Goal: Task Accomplishment & Management: Use online tool/utility

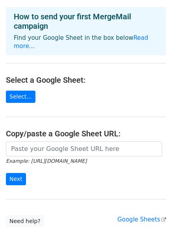
scroll to position [34, 0]
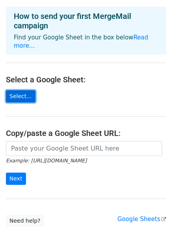
click at [19, 90] on link "Select..." at bounding box center [21, 96] width 30 height 12
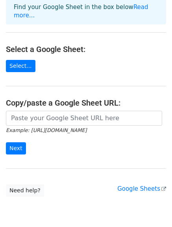
scroll to position [65, 0]
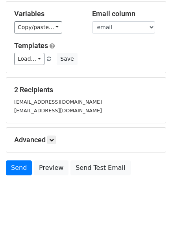
scroll to position [74, 0]
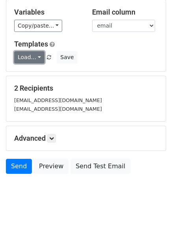
click at [34, 59] on link "Load..." at bounding box center [29, 57] width 30 height 12
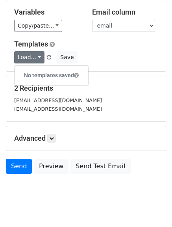
click at [64, 74] on h6 "No templates saved" at bounding box center [52, 75] width 74 height 13
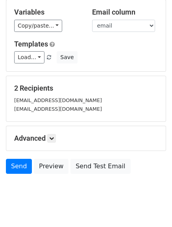
scroll to position [88, 0]
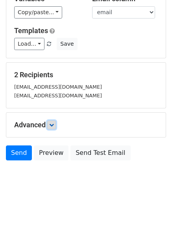
click at [51, 125] on icon at bounding box center [51, 125] width 5 height 5
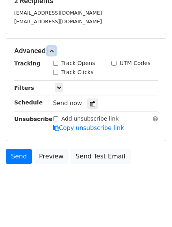
scroll to position [165, 0]
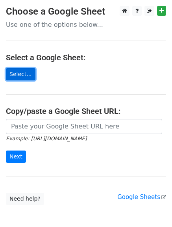
click at [17, 73] on link "Select..." at bounding box center [21, 74] width 30 height 12
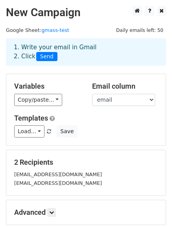
click at [44, 57] on span "Send" at bounding box center [46, 56] width 21 height 9
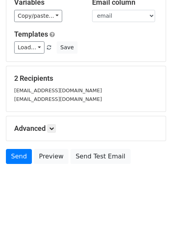
scroll to position [88, 0]
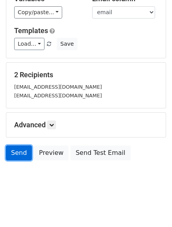
click at [19, 156] on link "Send" at bounding box center [19, 152] width 26 height 15
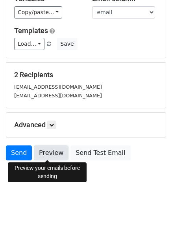
click at [40, 153] on link "Preview" at bounding box center [51, 152] width 35 height 15
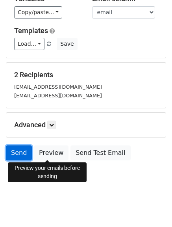
click at [19, 154] on link "Send" at bounding box center [19, 152] width 26 height 15
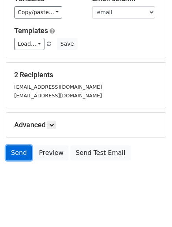
click at [18, 152] on link "Send" at bounding box center [19, 152] width 26 height 15
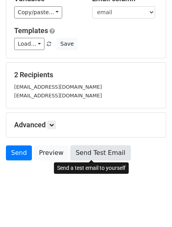
click at [88, 153] on link "Send Test Email" at bounding box center [101, 152] width 60 height 15
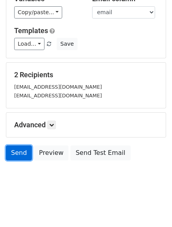
click at [16, 156] on link "Send" at bounding box center [19, 152] width 26 height 15
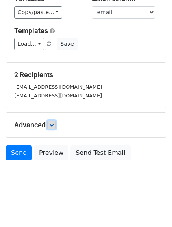
click at [50, 125] on link at bounding box center [51, 125] width 9 height 9
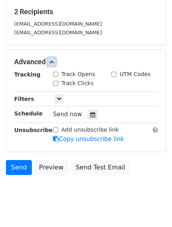
scroll to position [165, 0]
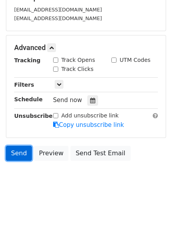
click at [19, 151] on link "Send" at bounding box center [19, 153] width 26 height 15
click at [24, 150] on link "Send" at bounding box center [19, 153] width 26 height 15
click at [21, 151] on link "Send" at bounding box center [19, 153] width 26 height 15
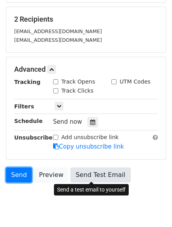
scroll to position [0, 0]
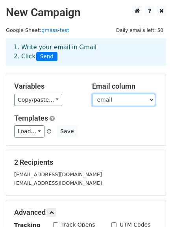
click at [108, 97] on select "nome email" at bounding box center [123, 100] width 63 height 12
click at [92, 94] on select "nome email" at bounding box center [123, 100] width 63 height 12
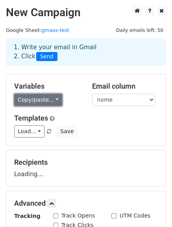
click at [51, 104] on link "Copy/paste..." at bounding box center [38, 100] width 48 height 12
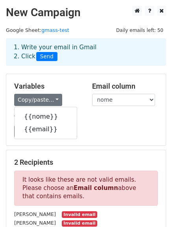
click at [99, 125] on div "Templates Load... No templates saved Save" at bounding box center [86, 126] width 156 height 24
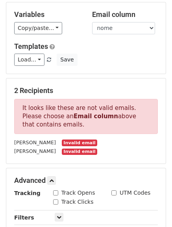
scroll to position [72, 0]
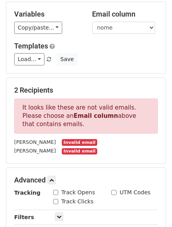
click at [72, 152] on small "Invalid email" at bounding box center [79, 151] width 35 height 7
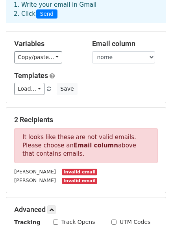
scroll to position [0, 0]
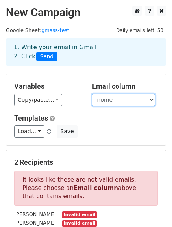
click at [125, 99] on select "nome email" at bounding box center [123, 100] width 63 height 12
select select "email"
click at [92, 94] on select "nome email" at bounding box center [123, 100] width 63 height 12
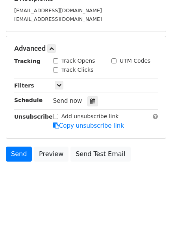
scroll to position [165, 0]
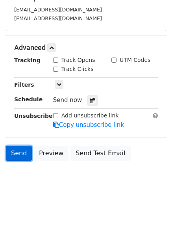
click at [15, 156] on link "Send" at bounding box center [19, 153] width 26 height 15
click at [18, 152] on link "Send" at bounding box center [19, 153] width 26 height 15
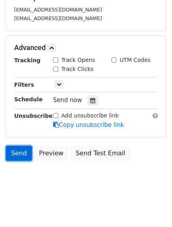
click at [18, 152] on link "Send" at bounding box center [19, 153] width 26 height 15
click at [10, 153] on link "Send" at bounding box center [19, 153] width 26 height 15
click at [26, 157] on link "Send" at bounding box center [19, 153] width 26 height 15
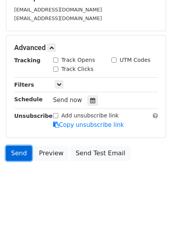
click at [14, 149] on link "Send" at bounding box center [19, 153] width 26 height 15
click at [14, 147] on link "Send" at bounding box center [19, 153] width 26 height 15
click at [22, 149] on link "Send" at bounding box center [19, 153] width 26 height 15
click at [17, 154] on link "Send" at bounding box center [19, 153] width 26 height 15
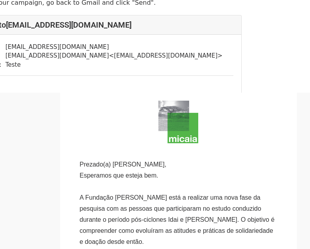
scroll to position [0, 50]
